Goal: Manage account settings

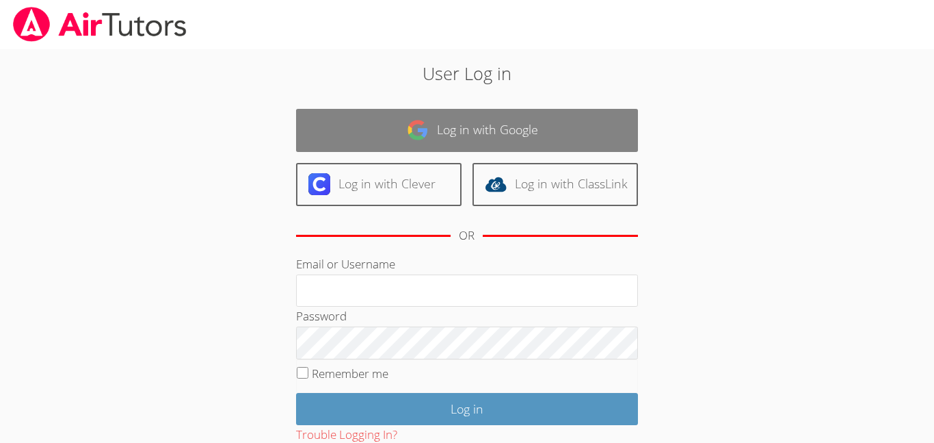
click at [373, 142] on link "Log in with Google" at bounding box center [467, 130] width 342 height 43
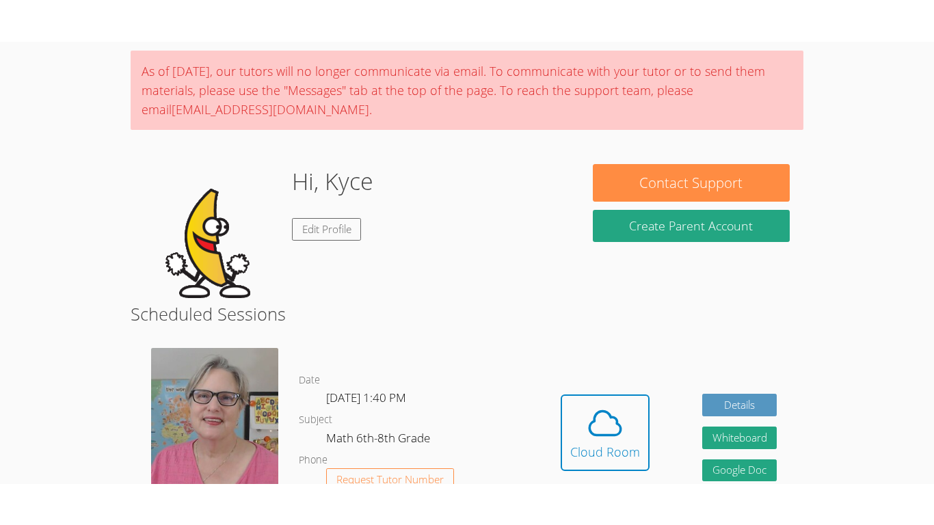
scroll to position [100, 0]
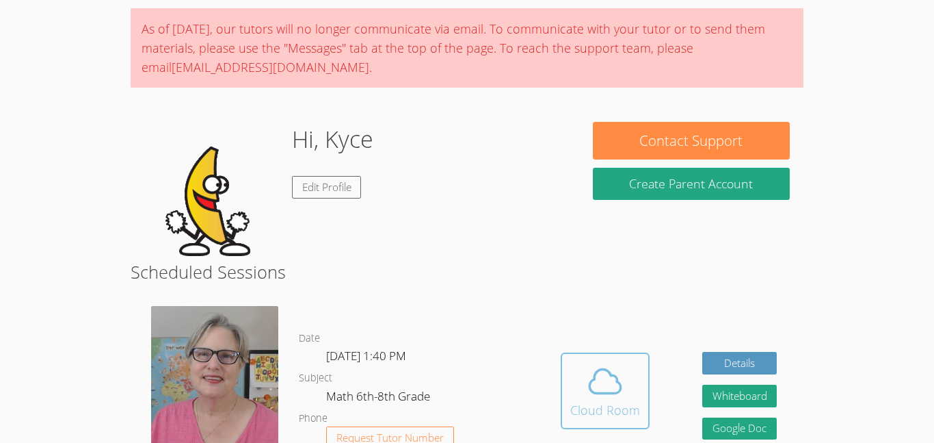
click at [577, 386] on span at bounding box center [605, 381] width 70 height 38
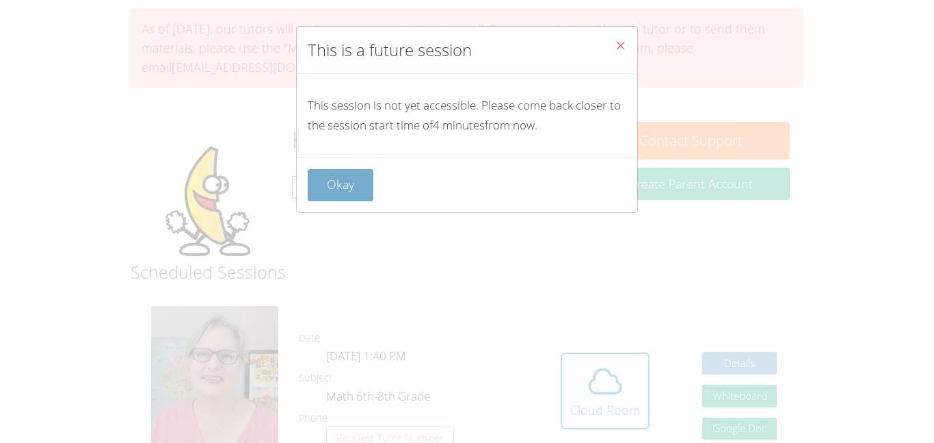
click at [327, 189] on button "Okay" at bounding box center [341, 185] width 66 height 32
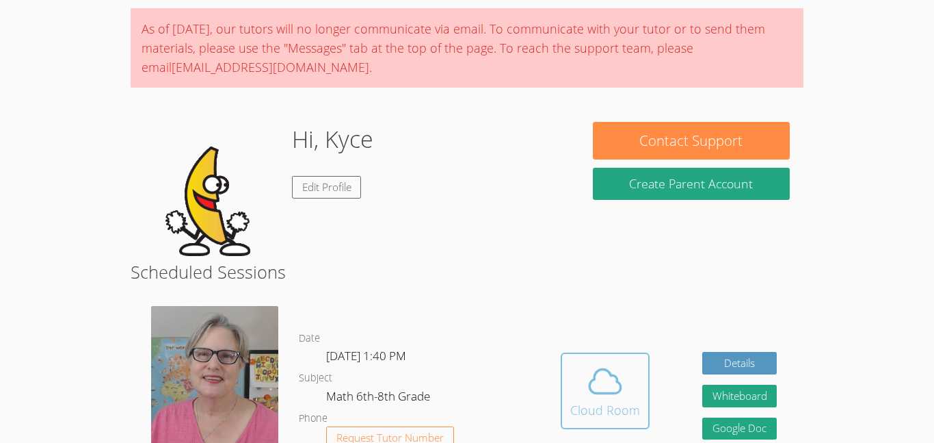
click at [640, 375] on button "Cloud Room" at bounding box center [605, 390] width 89 height 77
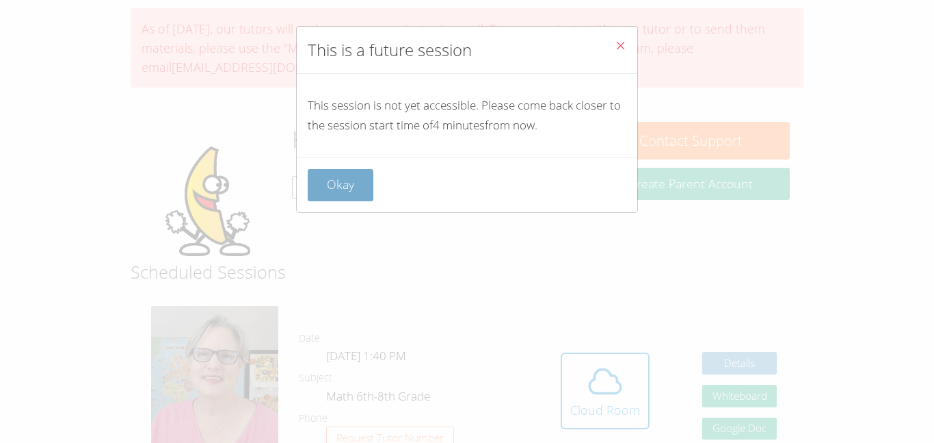
click at [336, 185] on button "Okay" at bounding box center [341, 185] width 66 height 32
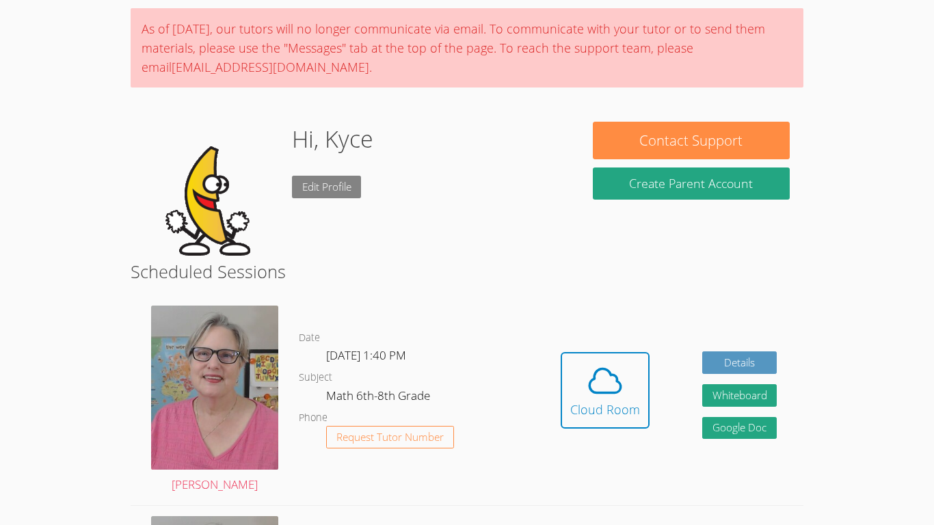
click at [348, 190] on link "Edit Profile" at bounding box center [327, 187] width 70 height 23
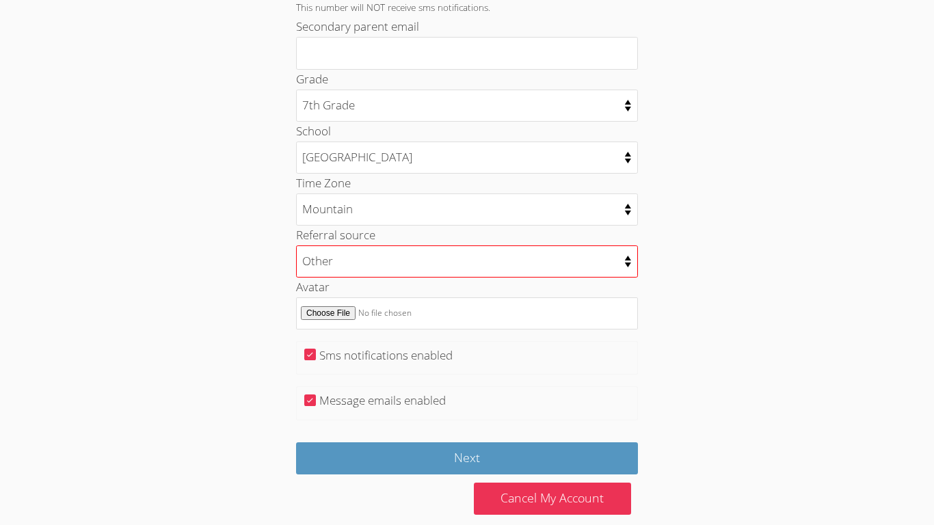
scroll to position [629, 0]
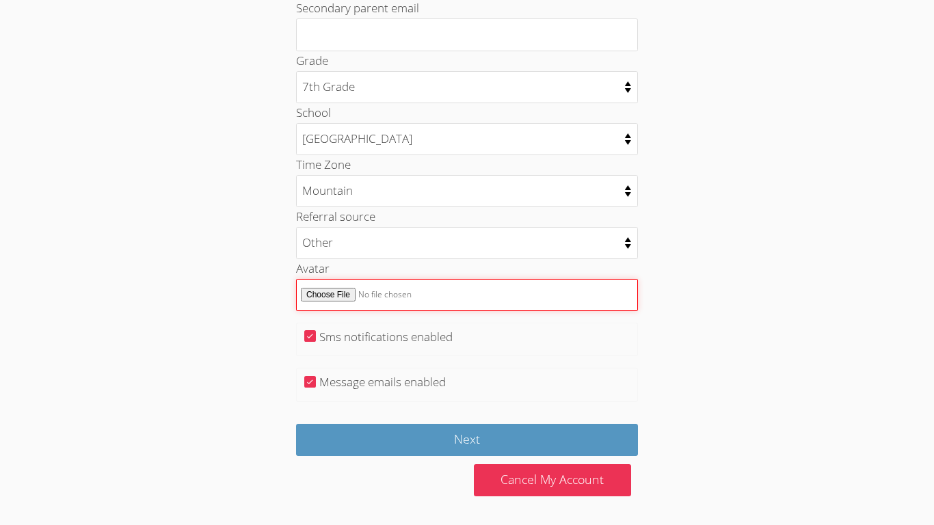
click at [342, 293] on input "Avatar" at bounding box center [467, 295] width 342 height 32
click at [345, 289] on input "Avatar" at bounding box center [467, 295] width 342 height 32
click at [348, 295] on input "Avatar" at bounding box center [467, 295] width 342 height 32
type input "C:\fakepath\images.jpeg"
click at [342, 293] on input "Avatar" at bounding box center [467, 295] width 342 height 32
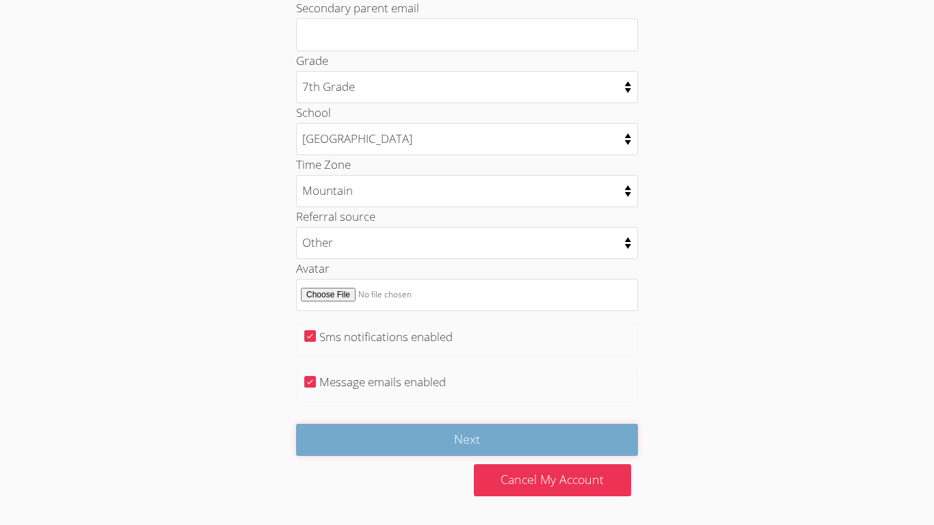
click at [502, 442] on input "Next" at bounding box center [467, 440] width 342 height 32
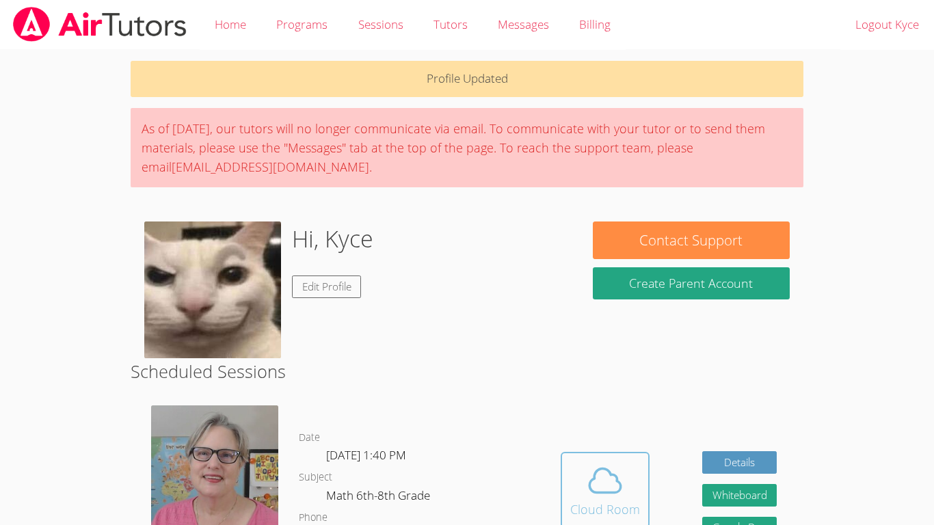
click at [587, 501] on div "Cloud Room" at bounding box center [605, 509] width 70 height 19
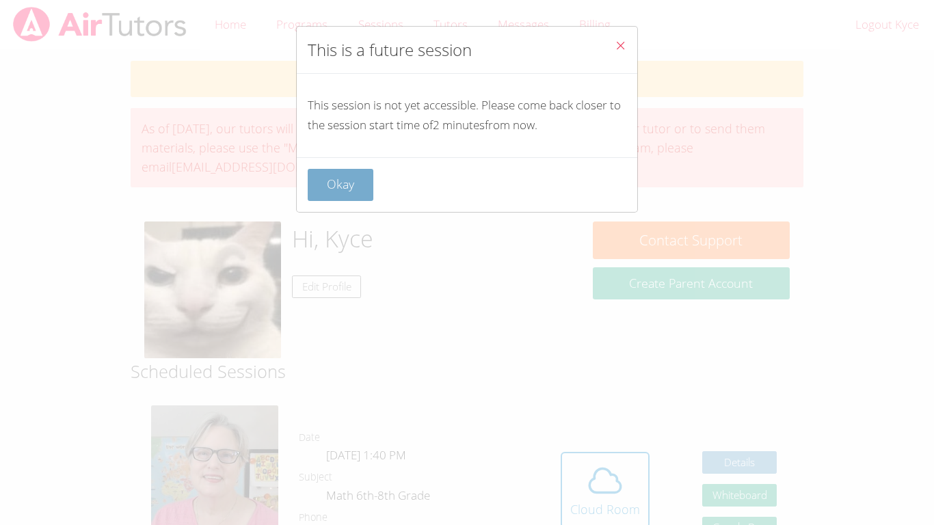
click at [357, 180] on button "Okay" at bounding box center [341, 185] width 66 height 32
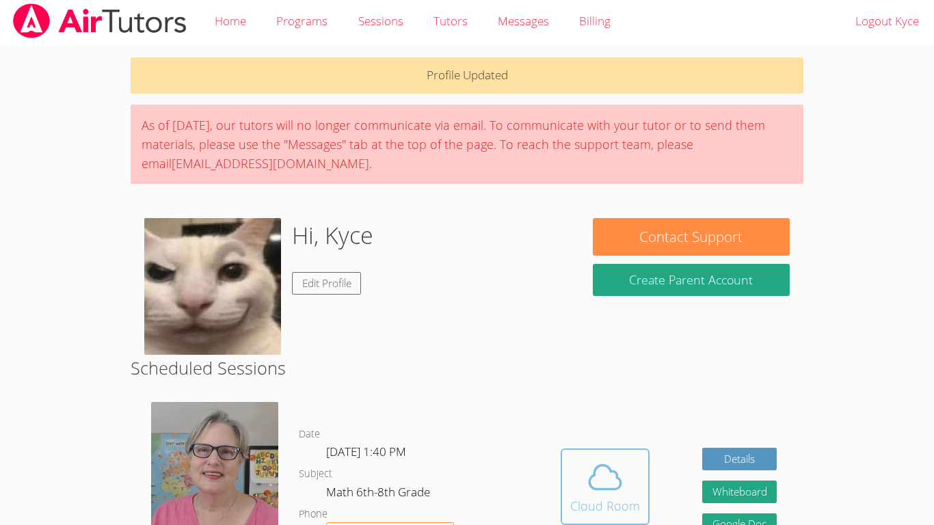
click at [603, 473] on icon at bounding box center [605, 477] width 38 height 38
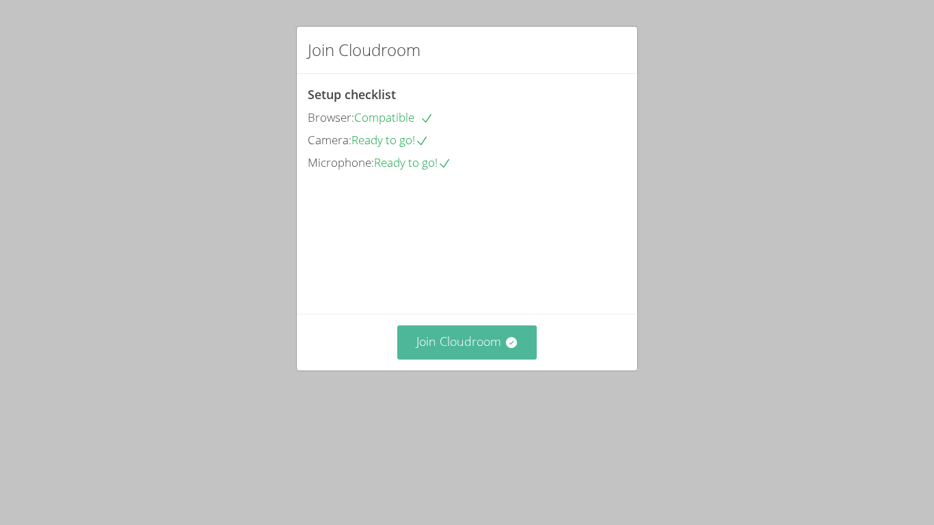
click at [513, 348] on icon at bounding box center [510, 342] width 11 height 11
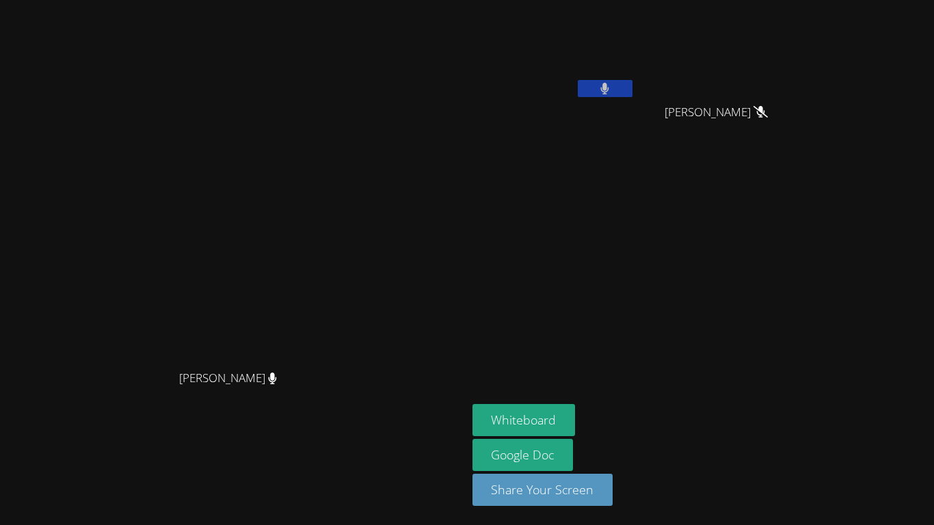
click at [633, 93] on button at bounding box center [605, 88] width 55 height 17
click at [276, 384] on icon at bounding box center [272, 379] width 8 height 12
click at [576, 410] on button "Whiteboard" at bounding box center [524, 420] width 103 height 32
